Goal: Task Accomplishment & Management: Use online tool/utility

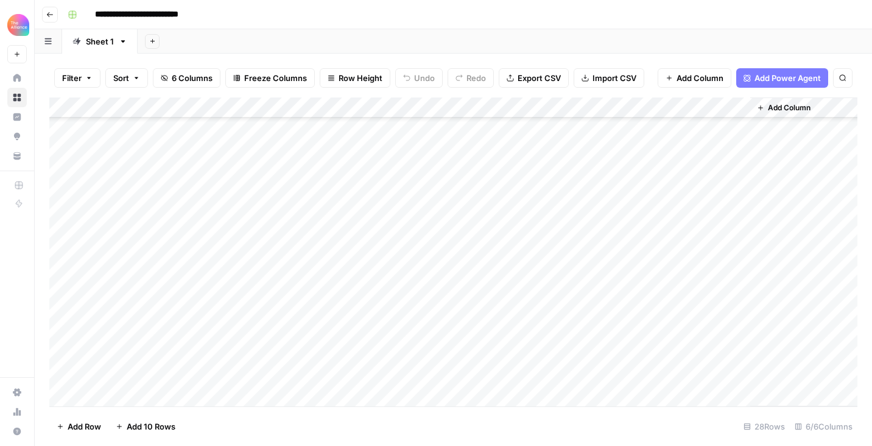
scroll to position [183, 0]
click at [133, 317] on div "Add Column" at bounding box center [453, 251] width 808 height 309
type textarea "**********"
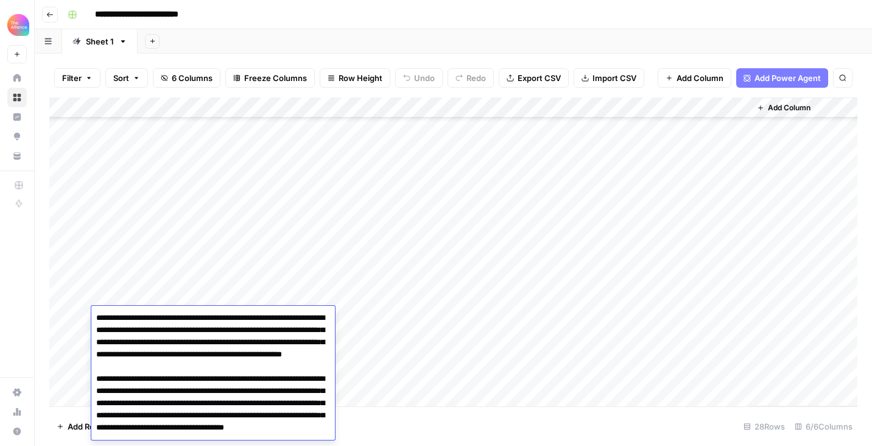
scroll to position [8761, 0]
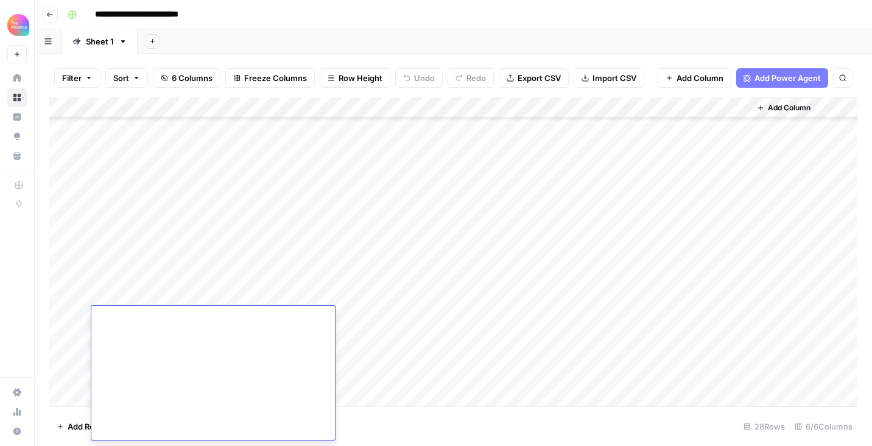
click at [284, 292] on div "Add Column" at bounding box center [453, 251] width 808 height 309
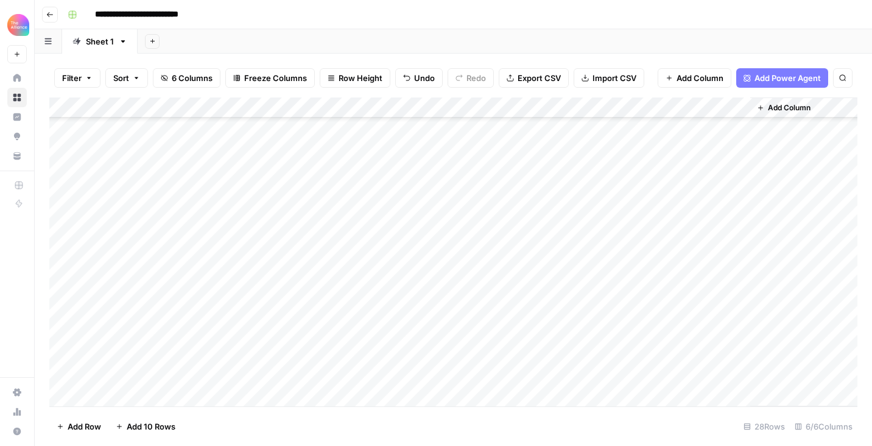
click at [273, 318] on div "Add Column" at bounding box center [453, 251] width 808 height 309
click at [257, 359] on button "Keynote" at bounding box center [240, 364] width 41 height 15
click at [392, 109] on div "Add Column" at bounding box center [453, 251] width 808 height 309
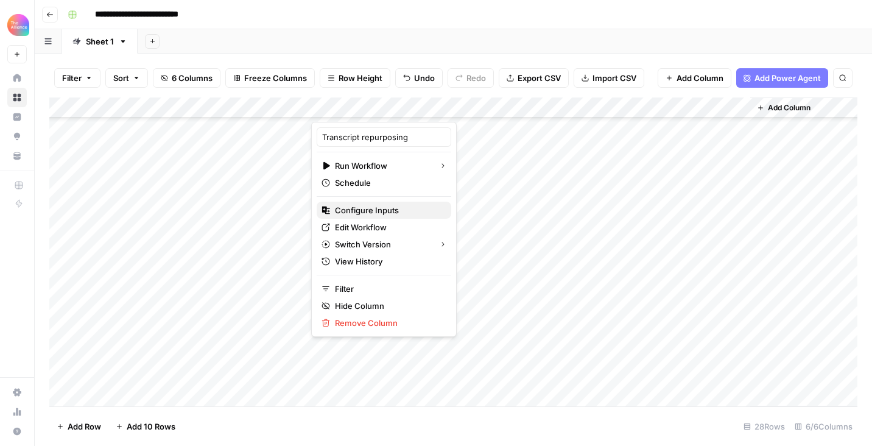
click at [369, 213] on span "Configure Inputs" at bounding box center [388, 210] width 107 height 12
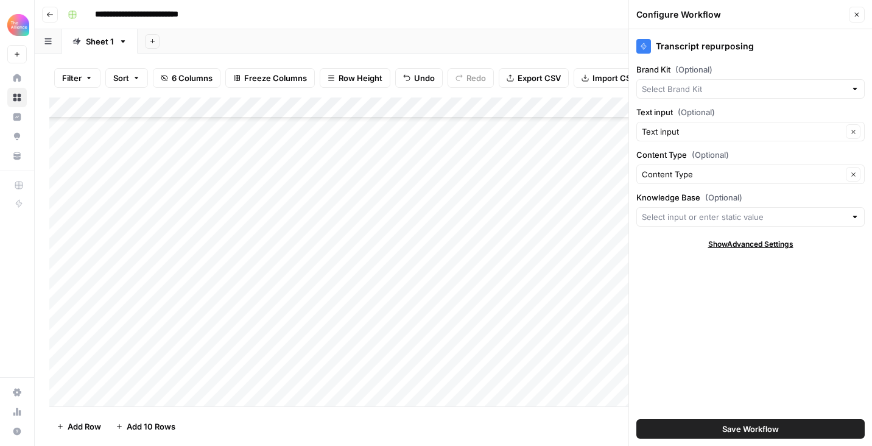
type input "Product Marketing Alliance"
click at [725, 93] on input "Brand Kit (Optional)" at bounding box center [742, 89] width 200 height 12
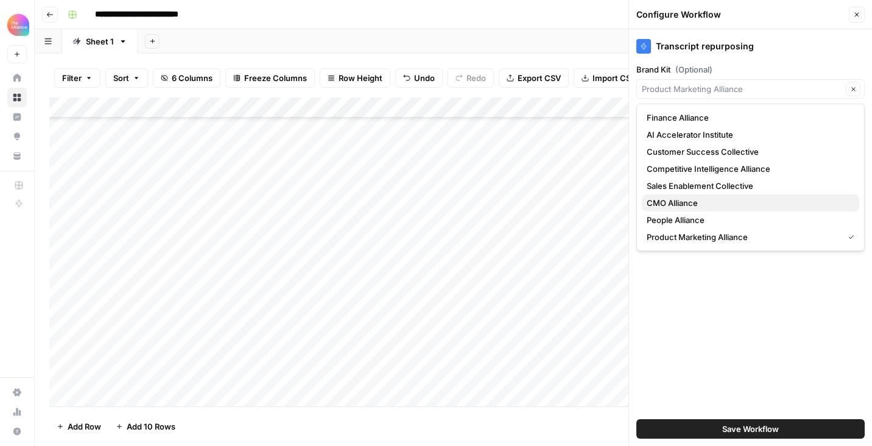
click at [695, 197] on span "CMO Alliance" at bounding box center [748, 203] width 203 height 12
type input "CMO Alliance"
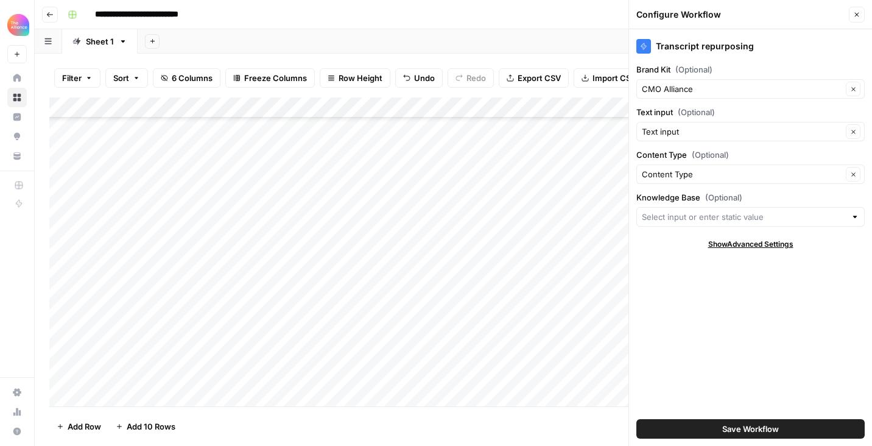
click at [725, 420] on button "Save Workflow" at bounding box center [750, 428] width 228 height 19
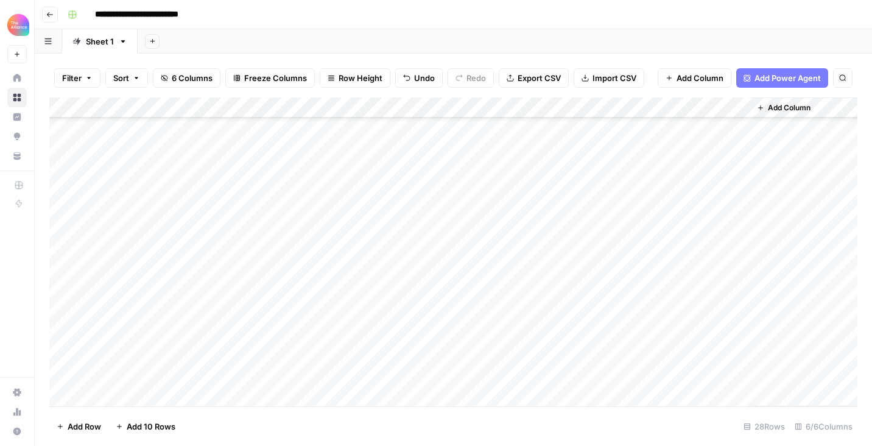
click at [350, 315] on div "Add Column" at bounding box center [453, 251] width 808 height 309
click at [395, 295] on div "Add Column" at bounding box center [453, 251] width 808 height 309
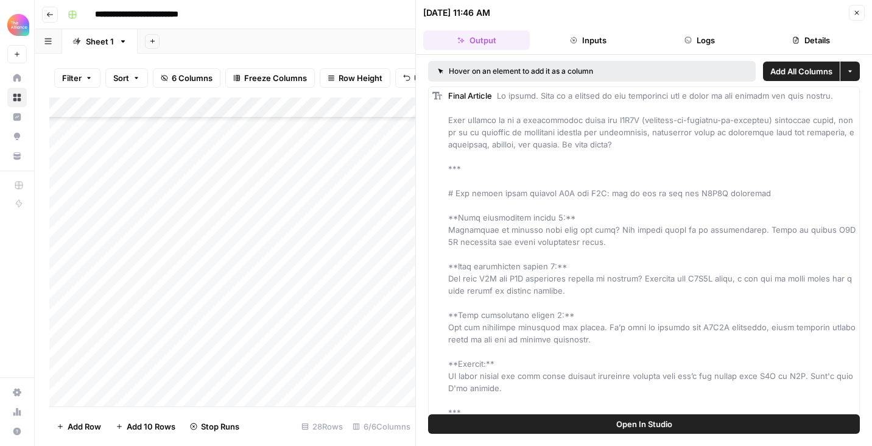
click at [855, 13] on icon "button" at bounding box center [856, 12] width 7 height 7
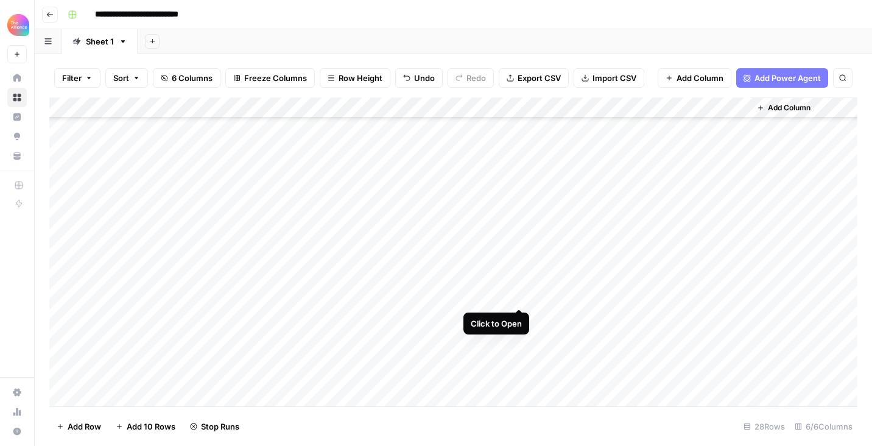
click at [521, 297] on div "Add Column" at bounding box center [453, 251] width 808 height 309
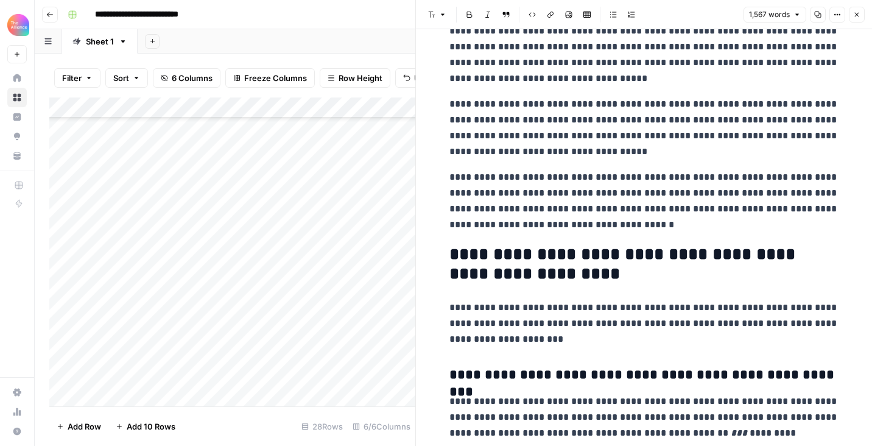
scroll to position [1050, 0]
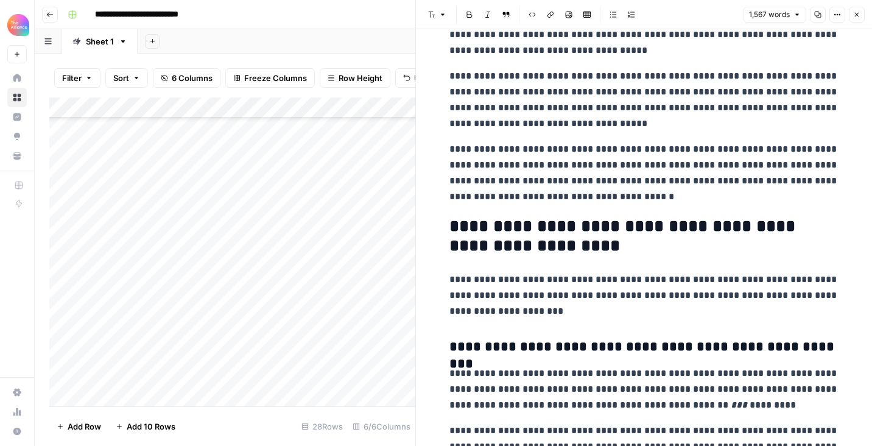
click at [862, 11] on button "Close" at bounding box center [857, 15] width 16 height 16
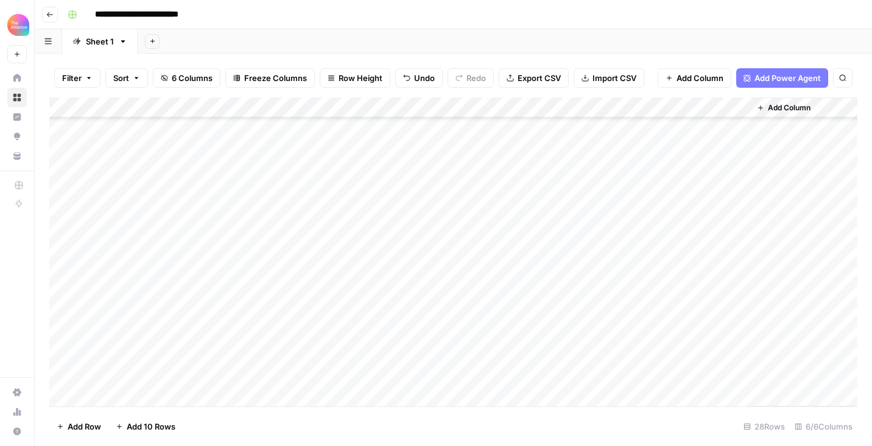
click at [603, 294] on div "Add Column" at bounding box center [453, 251] width 808 height 309
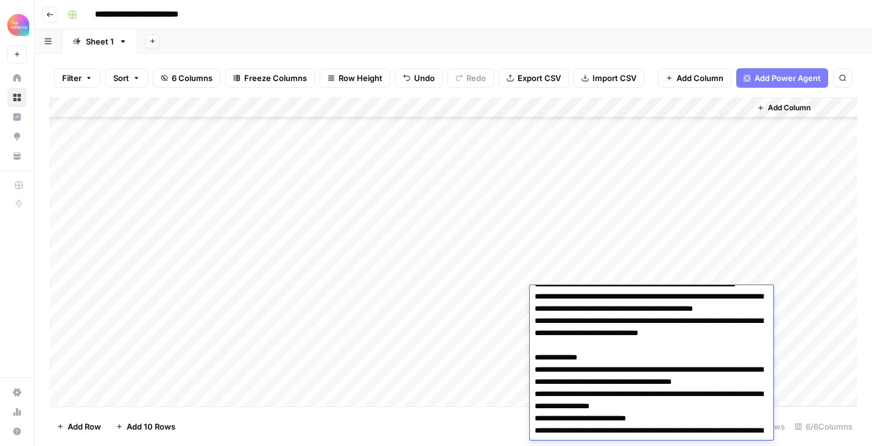
scroll to position [55, 0]
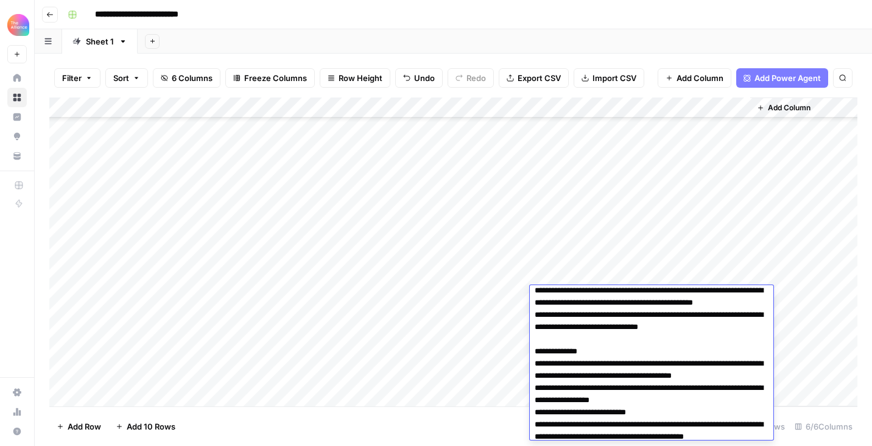
click at [714, 268] on div "Add Column" at bounding box center [453, 251] width 808 height 309
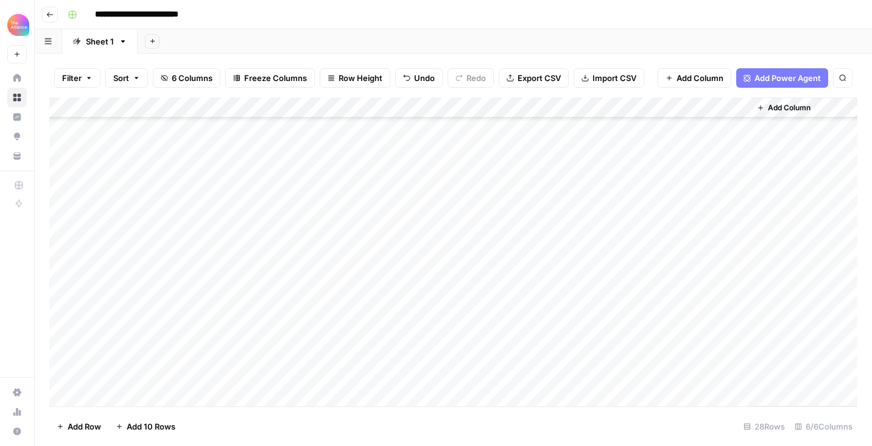
click at [711, 296] on div "Add Column" at bounding box center [453, 251] width 808 height 309
click at [735, 295] on div "Add Column" at bounding box center [453, 251] width 808 height 309
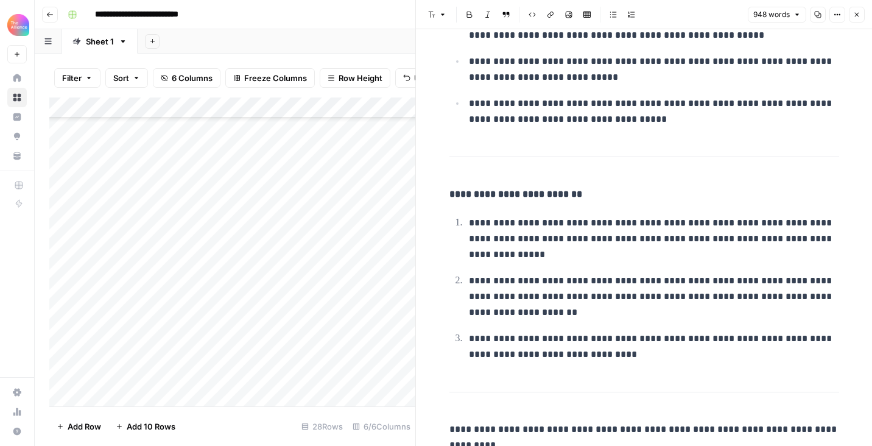
scroll to position [1460, 0]
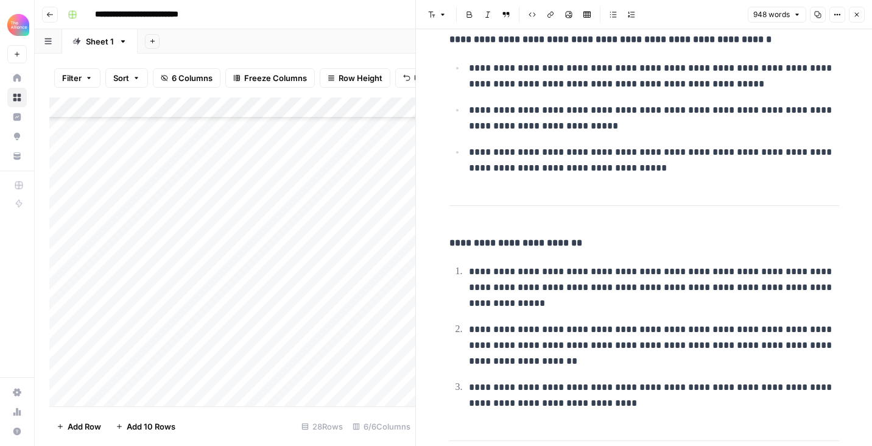
click at [857, 18] on button "Close" at bounding box center [857, 15] width 16 height 16
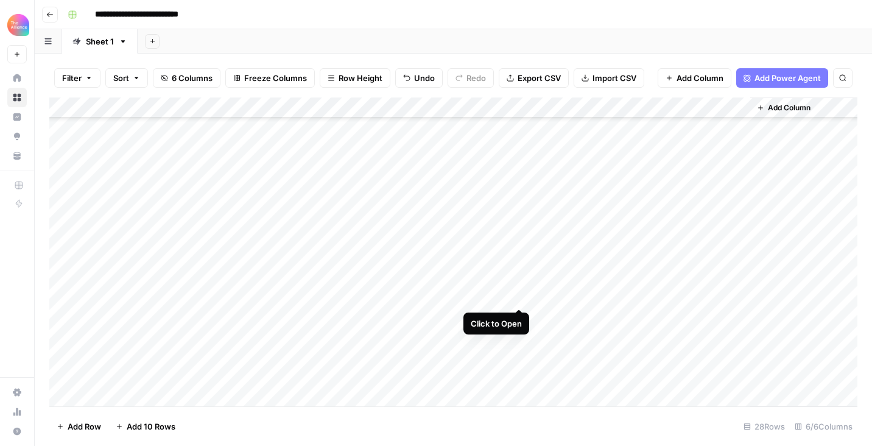
click at [517, 296] on div "Add Column" at bounding box center [453, 251] width 808 height 309
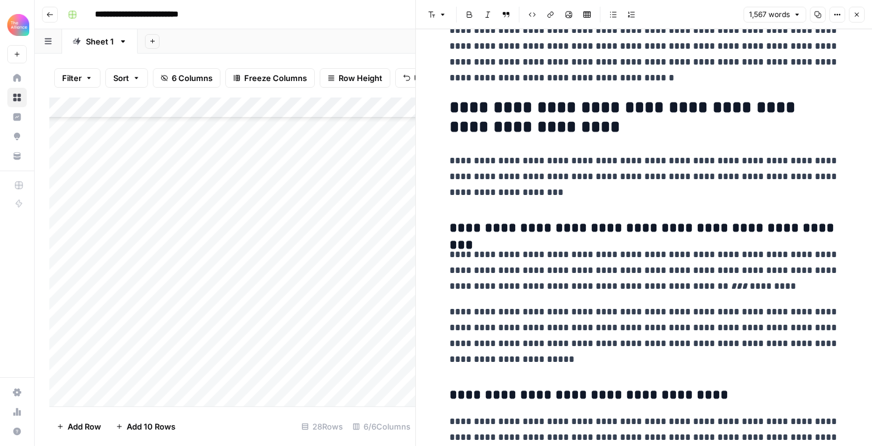
scroll to position [1206, 0]
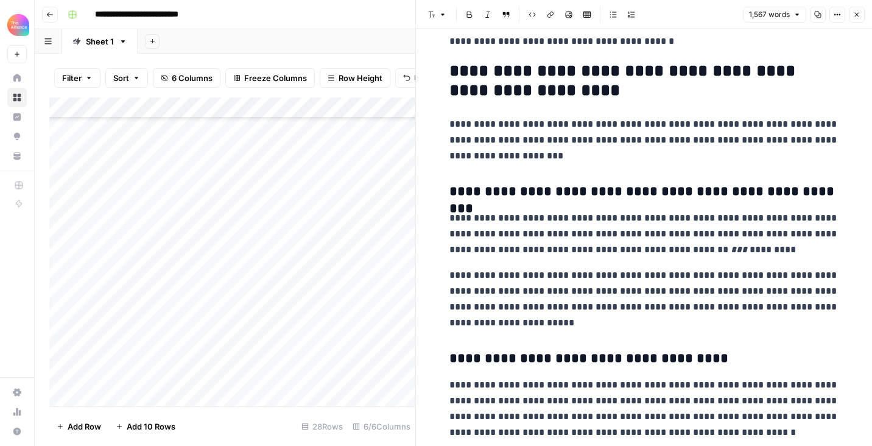
click at [858, 11] on icon "button" at bounding box center [856, 14] width 7 height 7
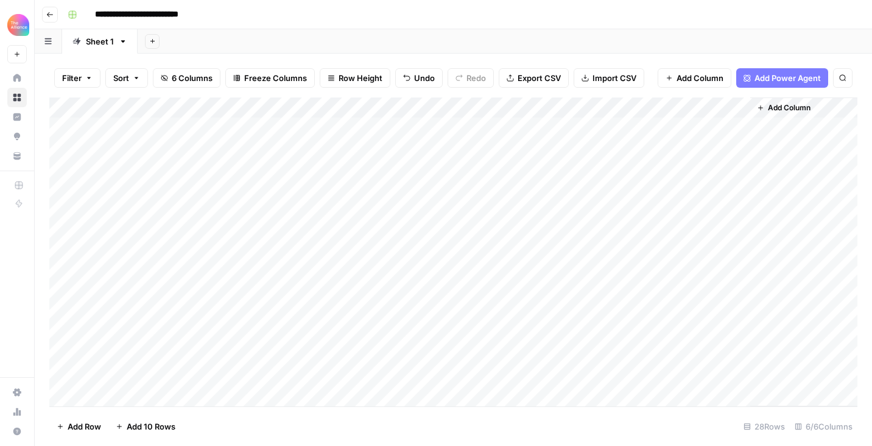
click at [51, 14] on icon "button" at bounding box center [50, 14] width 6 height 5
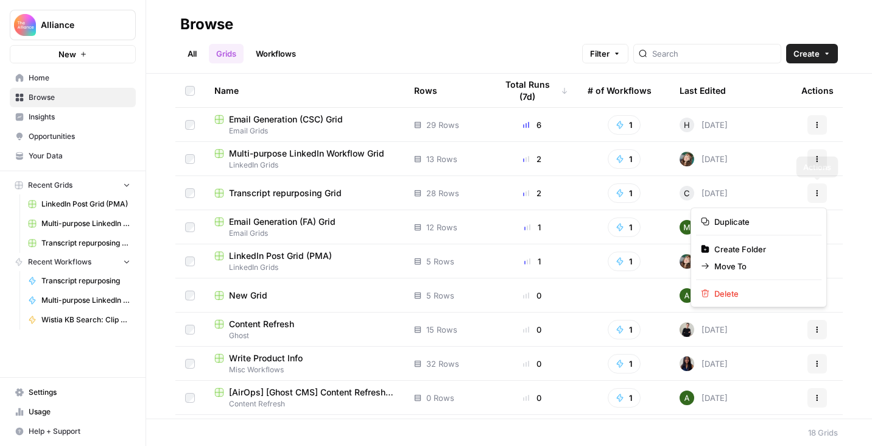
click at [818, 197] on button "Actions" at bounding box center [817, 192] width 19 height 19
click at [358, 193] on div "Transcript repurposing Grid" at bounding box center [304, 193] width 180 height 12
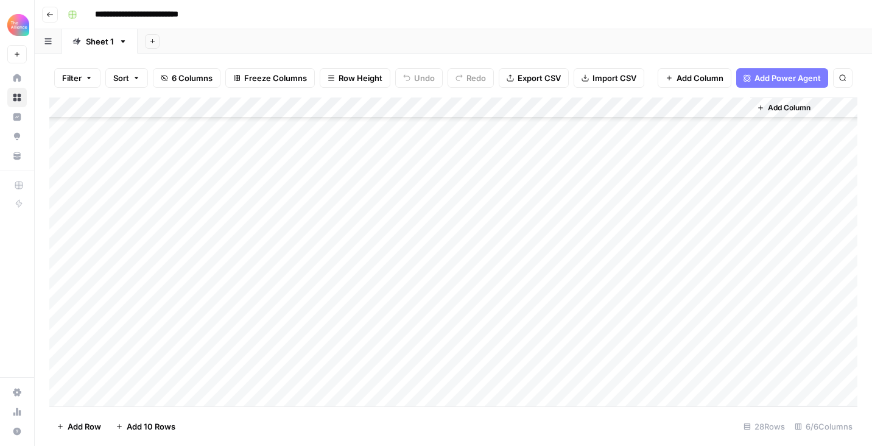
scroll to position [204, 0]
click at [177, 275] on div "Add Column" at bounding box center [453, 251] width 808 height 309
click at [632, 276] on div "Add Column" at bounding box center [453, 251] width 808 height 309
click at [520, 275] on div "Add Column" at bounding box center [453, 251] width 808 height 309
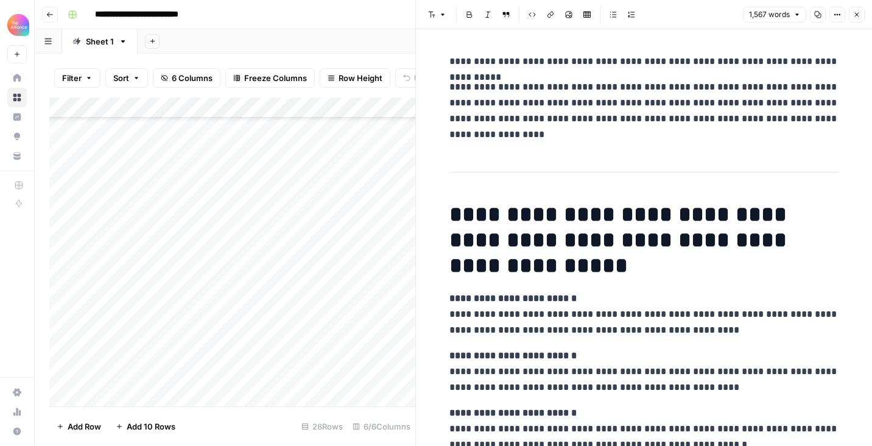
click at [856, 16] on icon "button" at bounding box center [856, 14] width 7 height 7
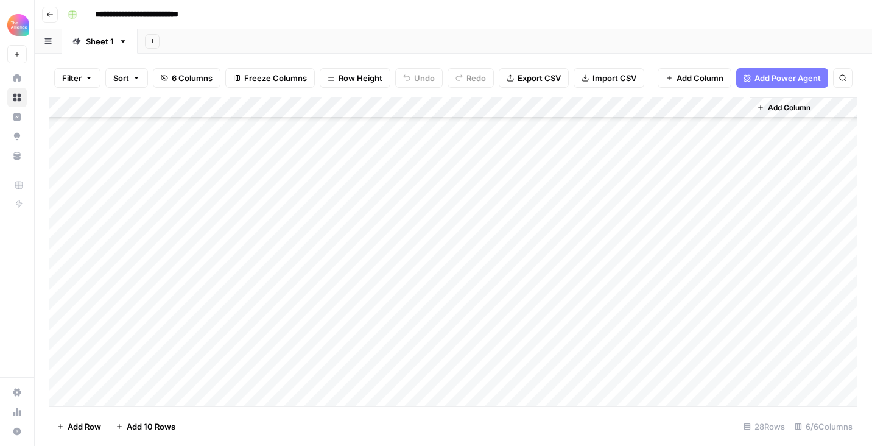
scroll to position [195, 0]
click at [158, 326] on div "Add Column" at bounding box center [453, 251] width 808 height 309
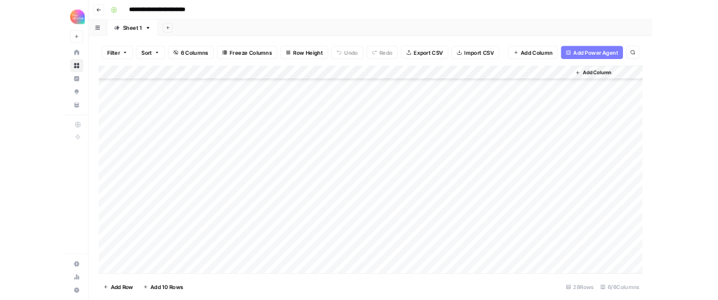
scroll to position [225, 0]
